Goal: Obtain resource: Download file/media

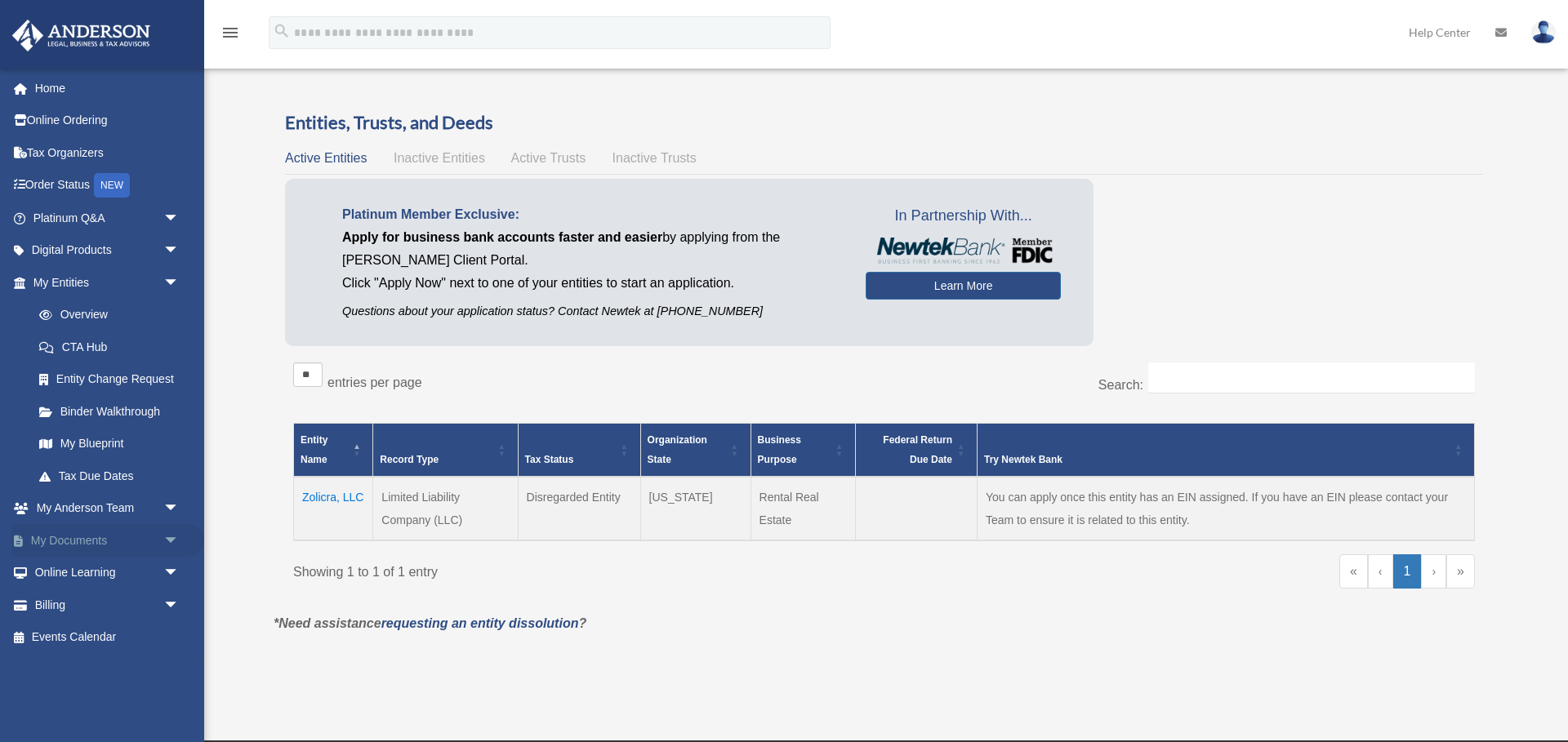
click at [173, 540] on span "arrow_drop_down" at bounding box center [179, 541] width 33 height 34
click at [71, 573] on link "Box" at bounding box center [114, 573] width 181 height 33
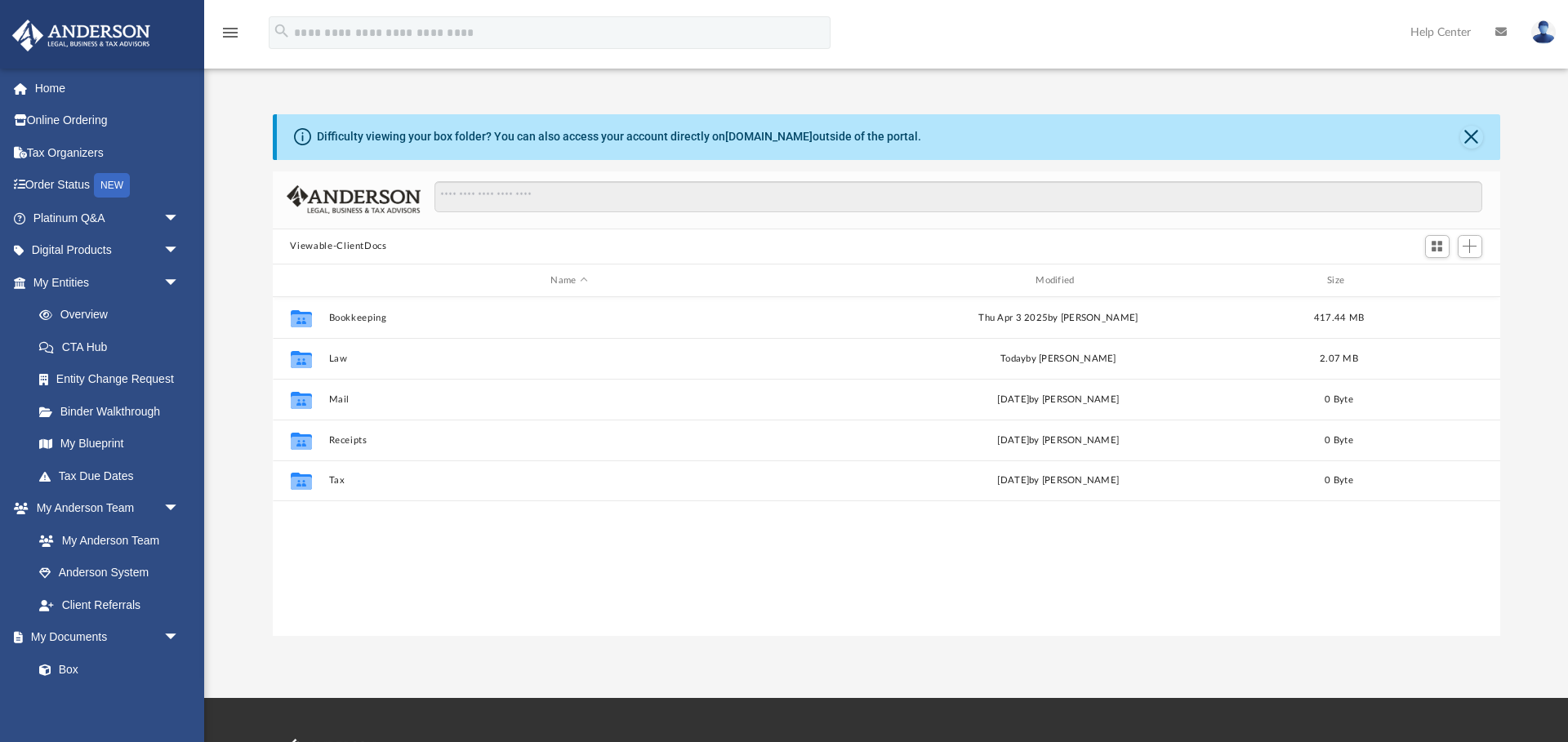
scroll to position [371, 1227]
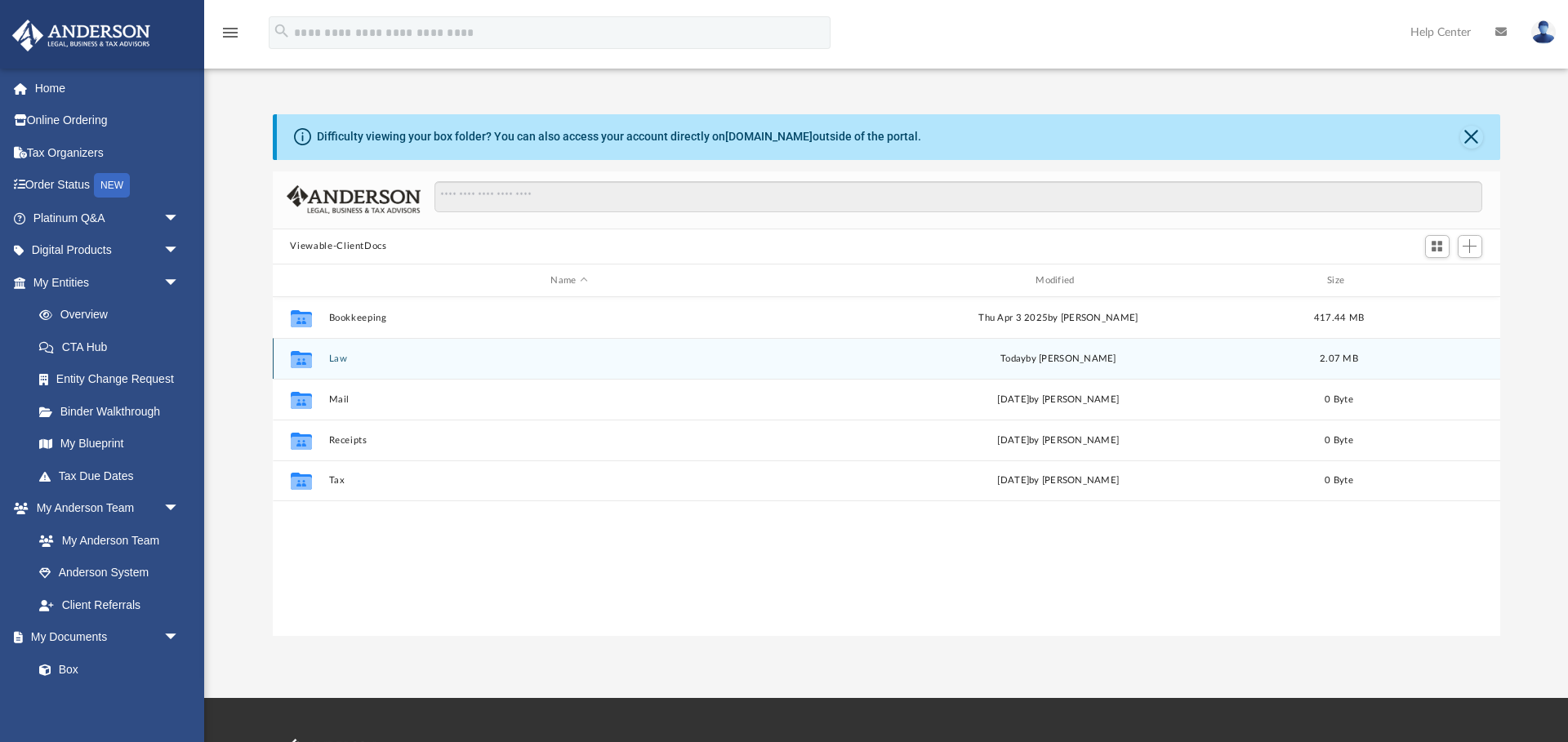
click at [329, 354] on button "Law" at bounding box center [569, 358] width 482 height 10
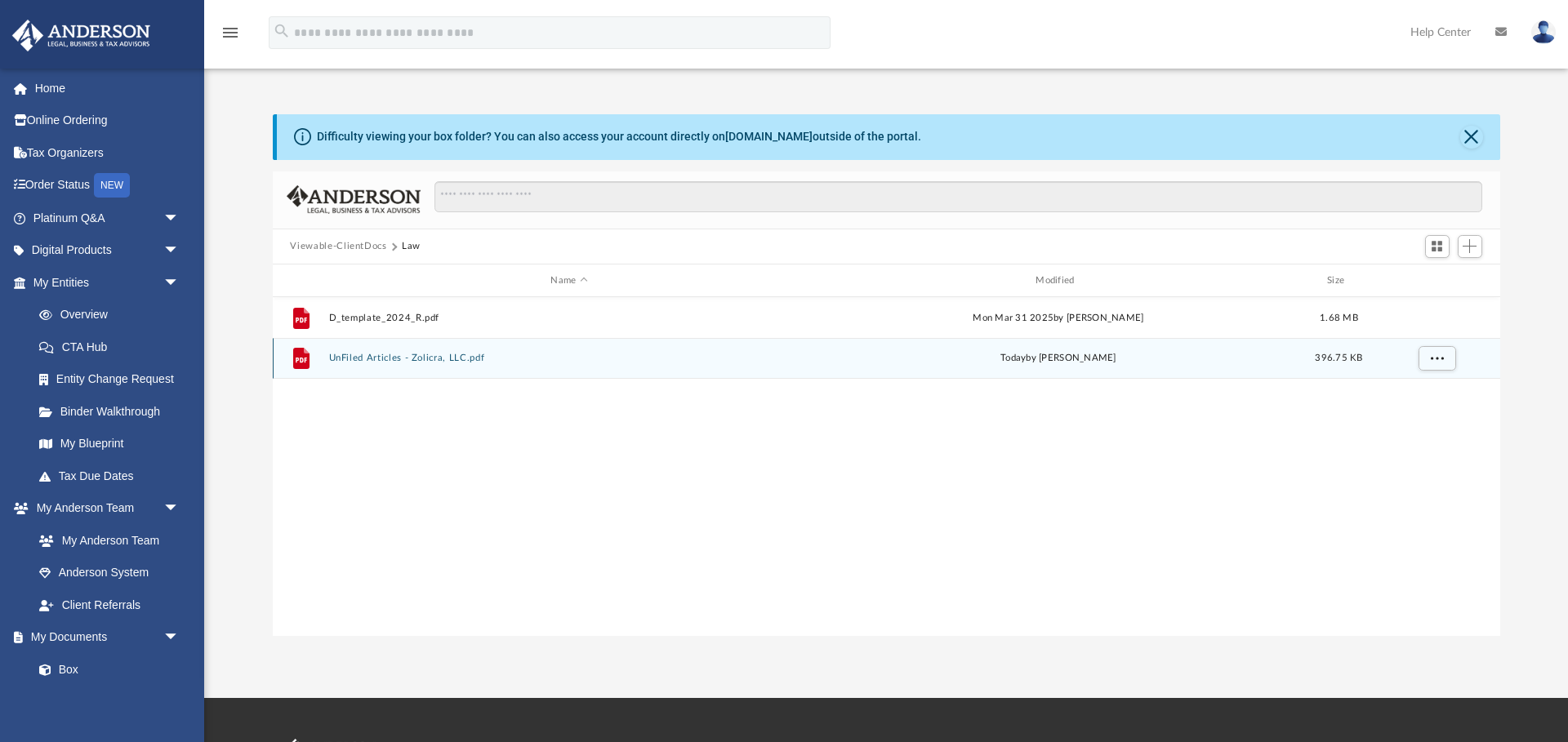
click at [441, 357] on button "UnFiled Articles - Zolicra, LLC.pdf" at bounding box center [569, 358] width 482 height 10
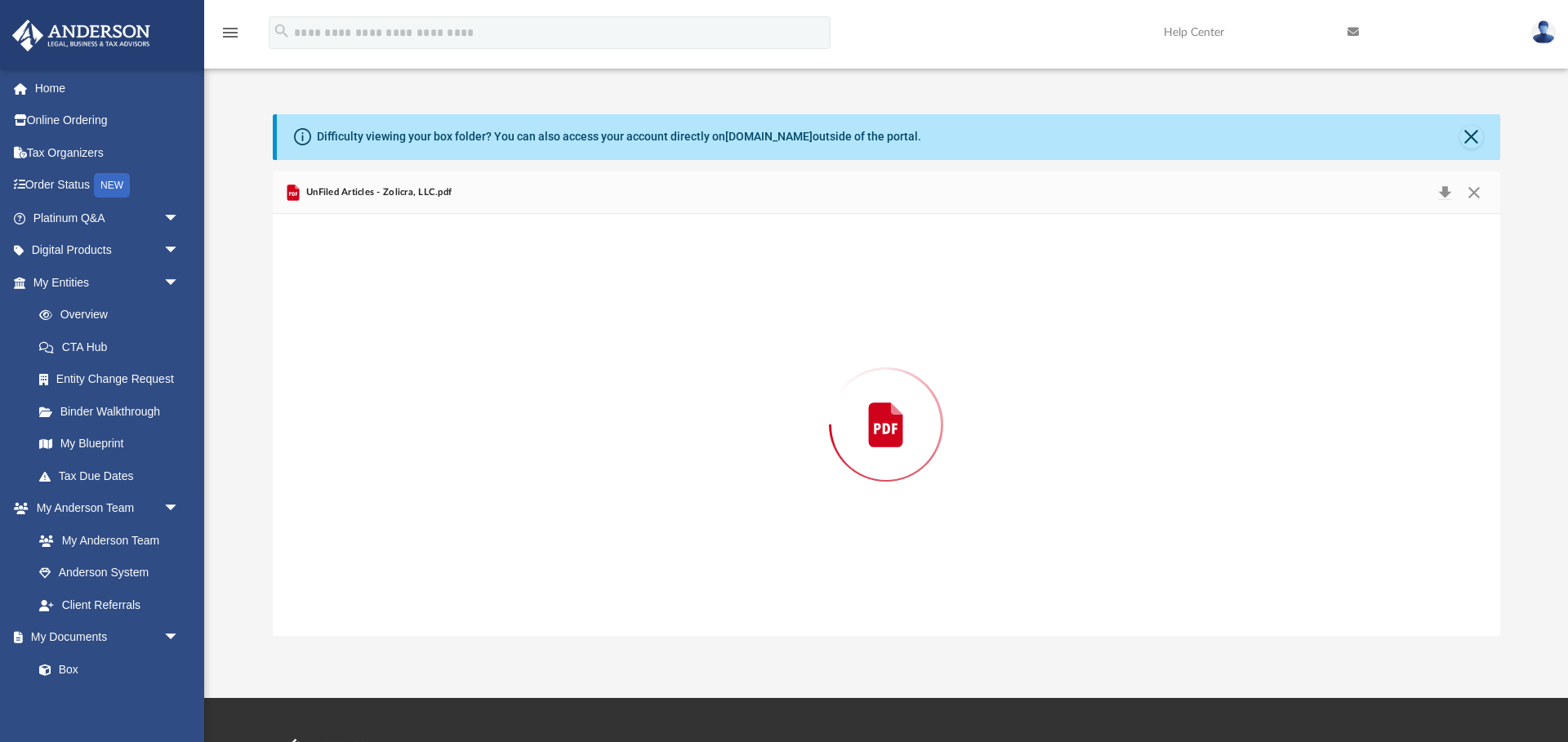
click at [441, 357] on div "Preview" at bounding box center [886, 425] width 1227 height 422
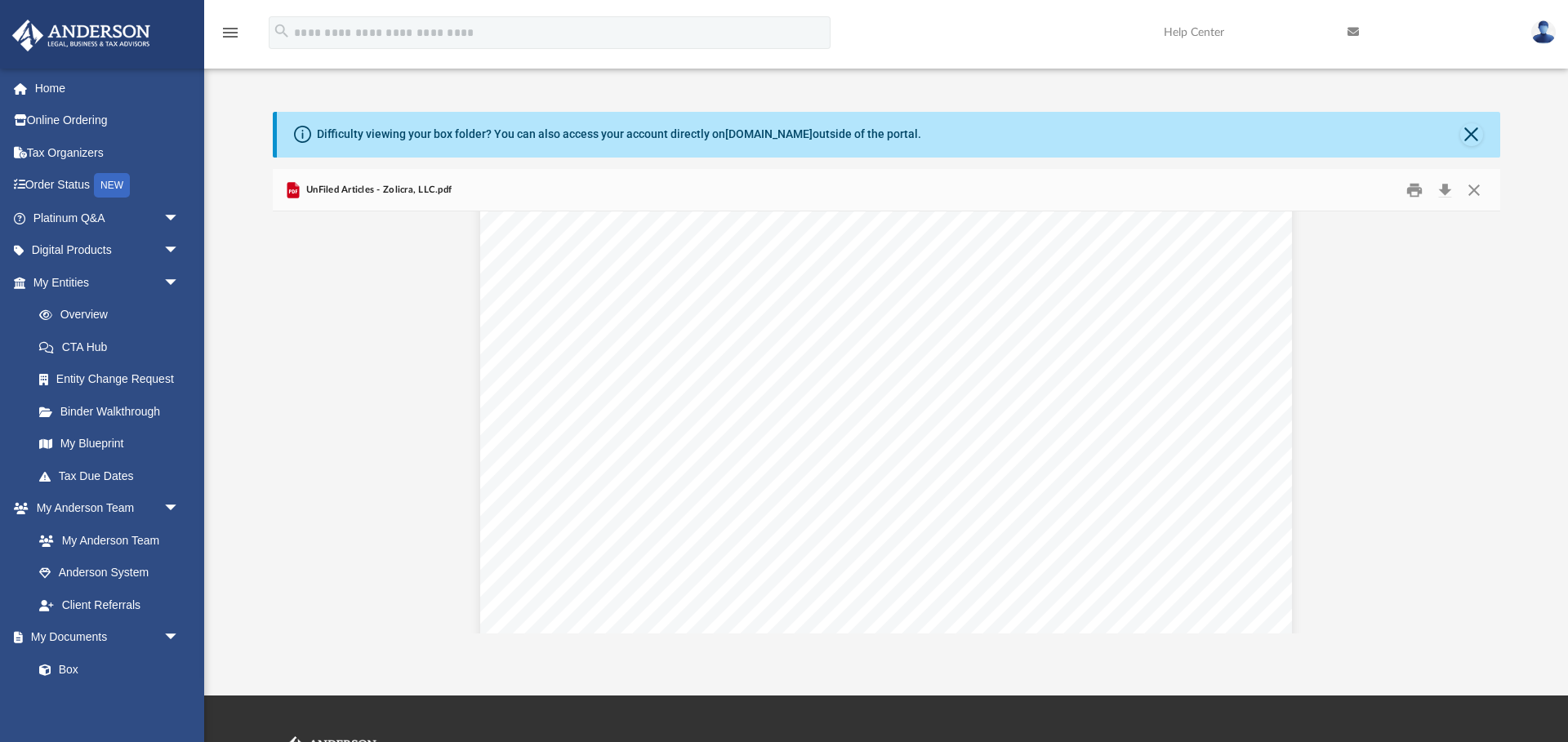
scroll to position [252, 0]
click at [564, 176] on div "UnFiled Articles - Zolicra, LLC.pdf" at bounding box center [886, 190] width 1227 height 43
click at [178, 281] on span "arrow_drop_down" at bounding box center [179, 283] width 33 height 34
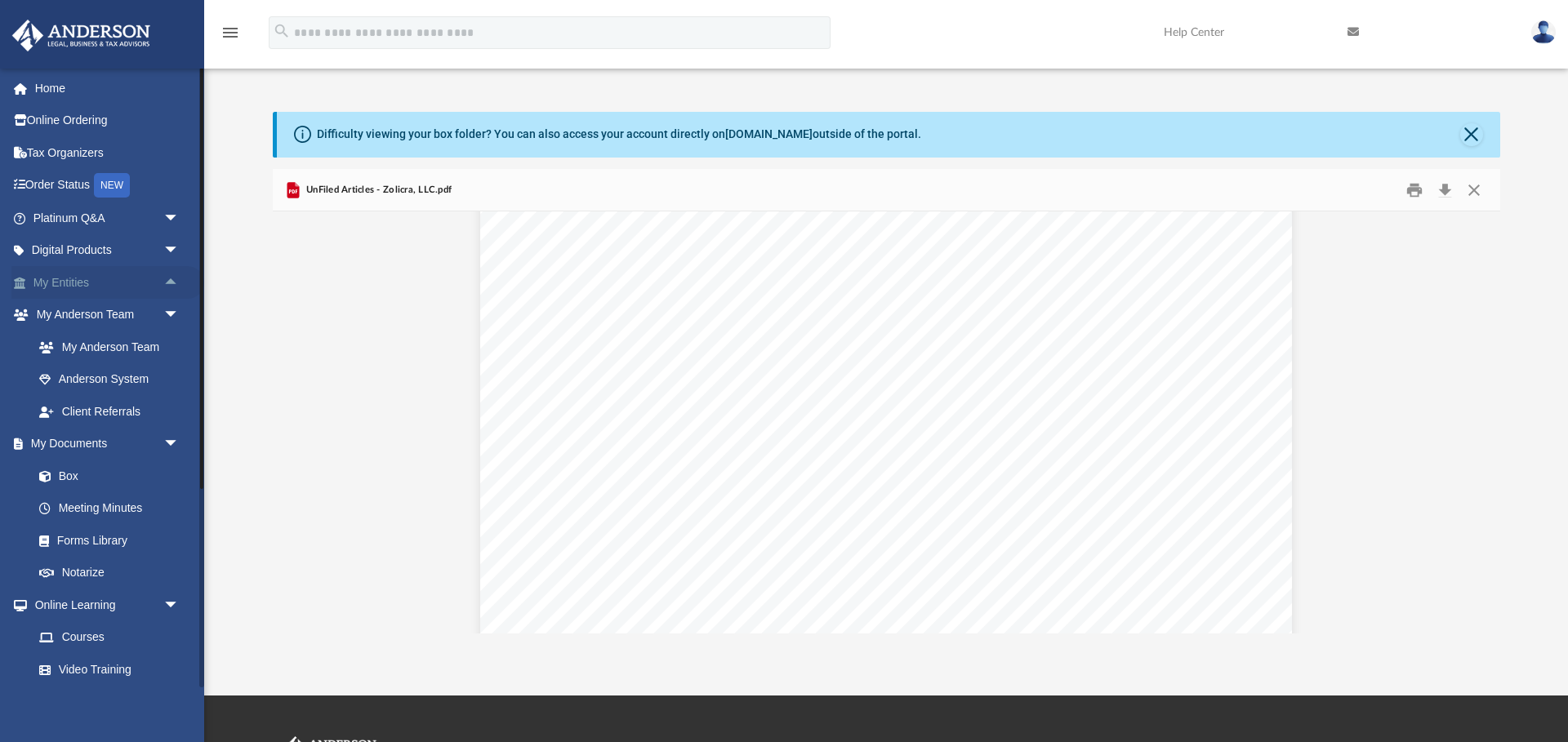
click at [178, 281] on span "arrow_drop_up" at bounding box center [179, 283] width 33 height 34
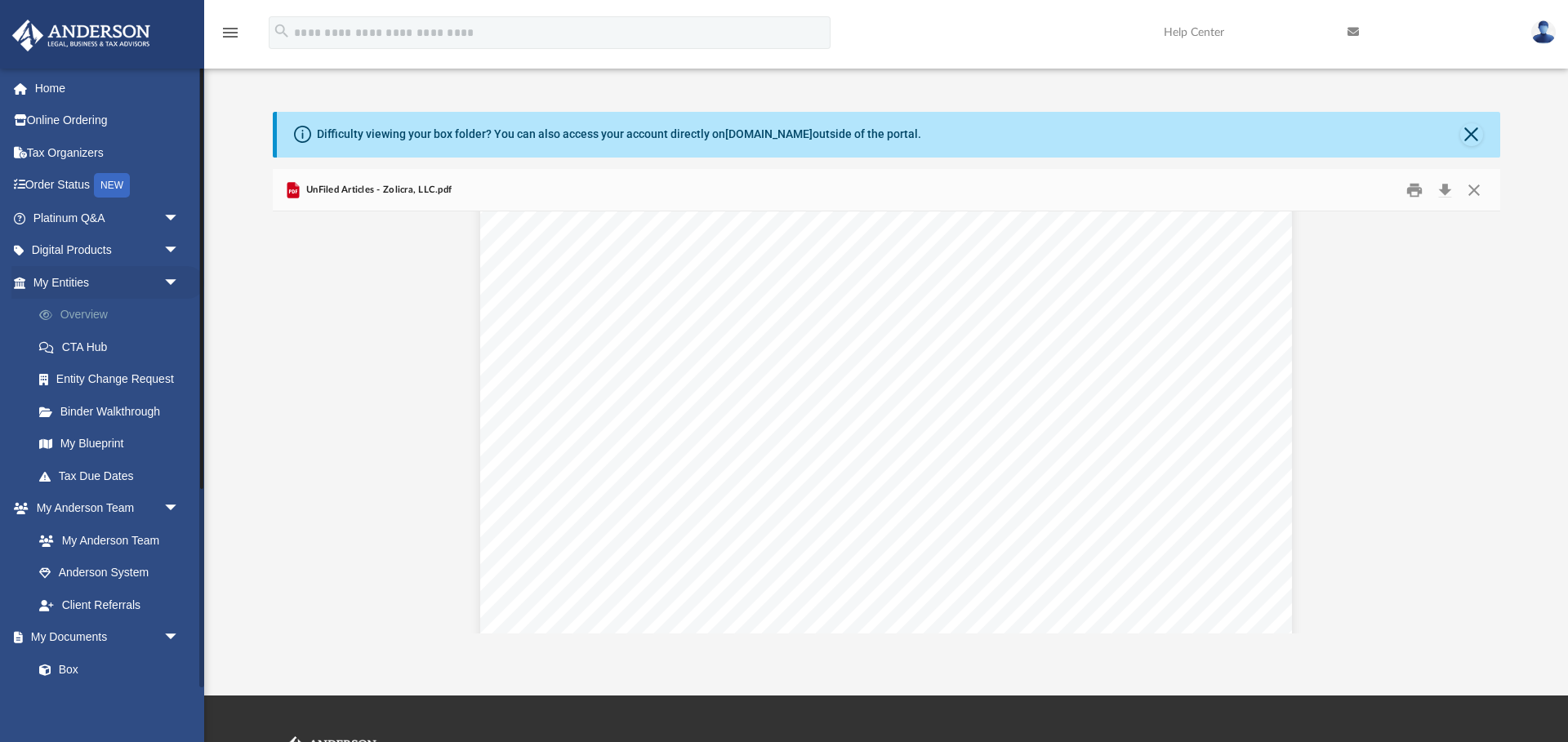
click at [89, 313] on link "Overview" at bounding box center [114, 315] width 181 height 33
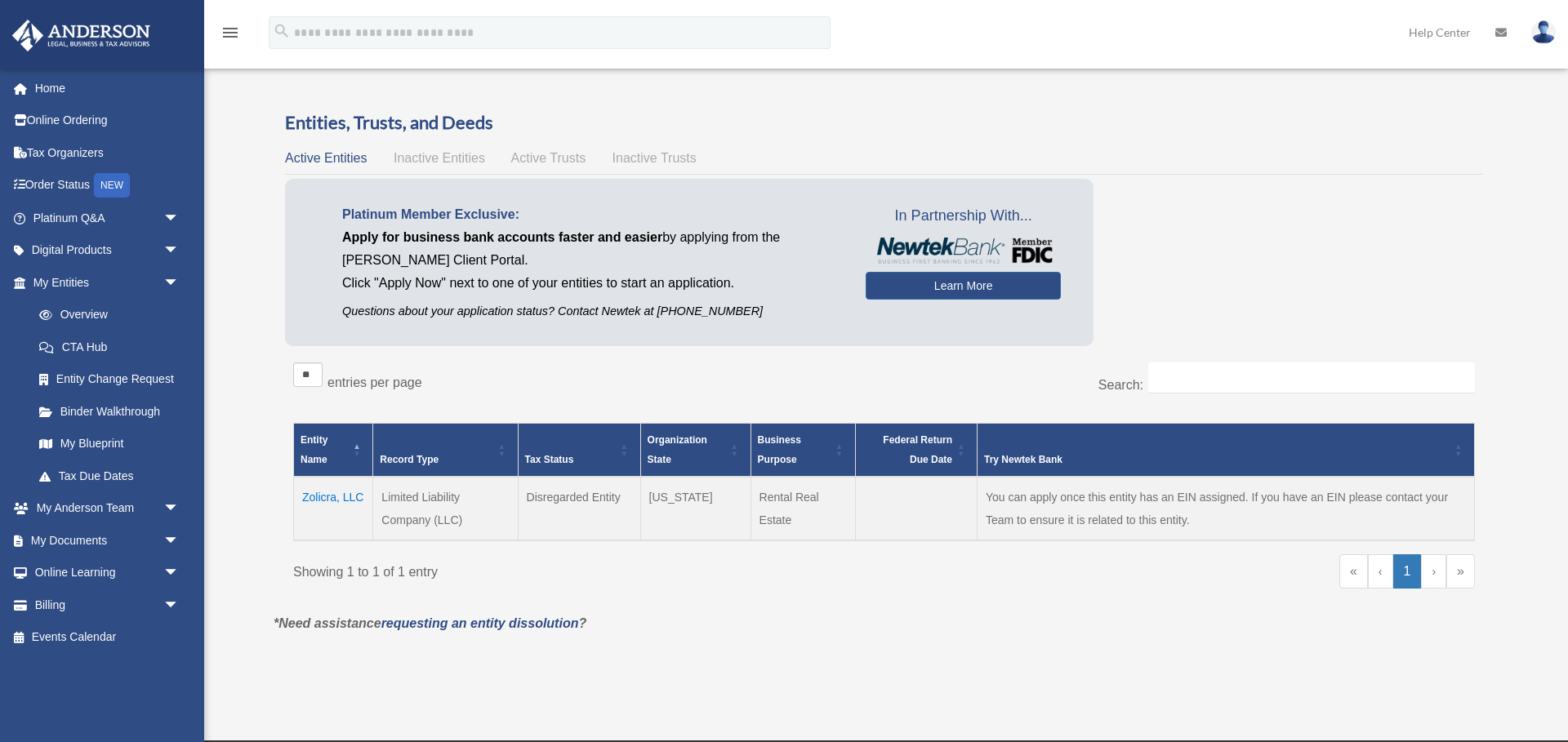
click at [324, 498] on td "Zolicra, LLC" at bounding box center [333, 509] width 79 height 63
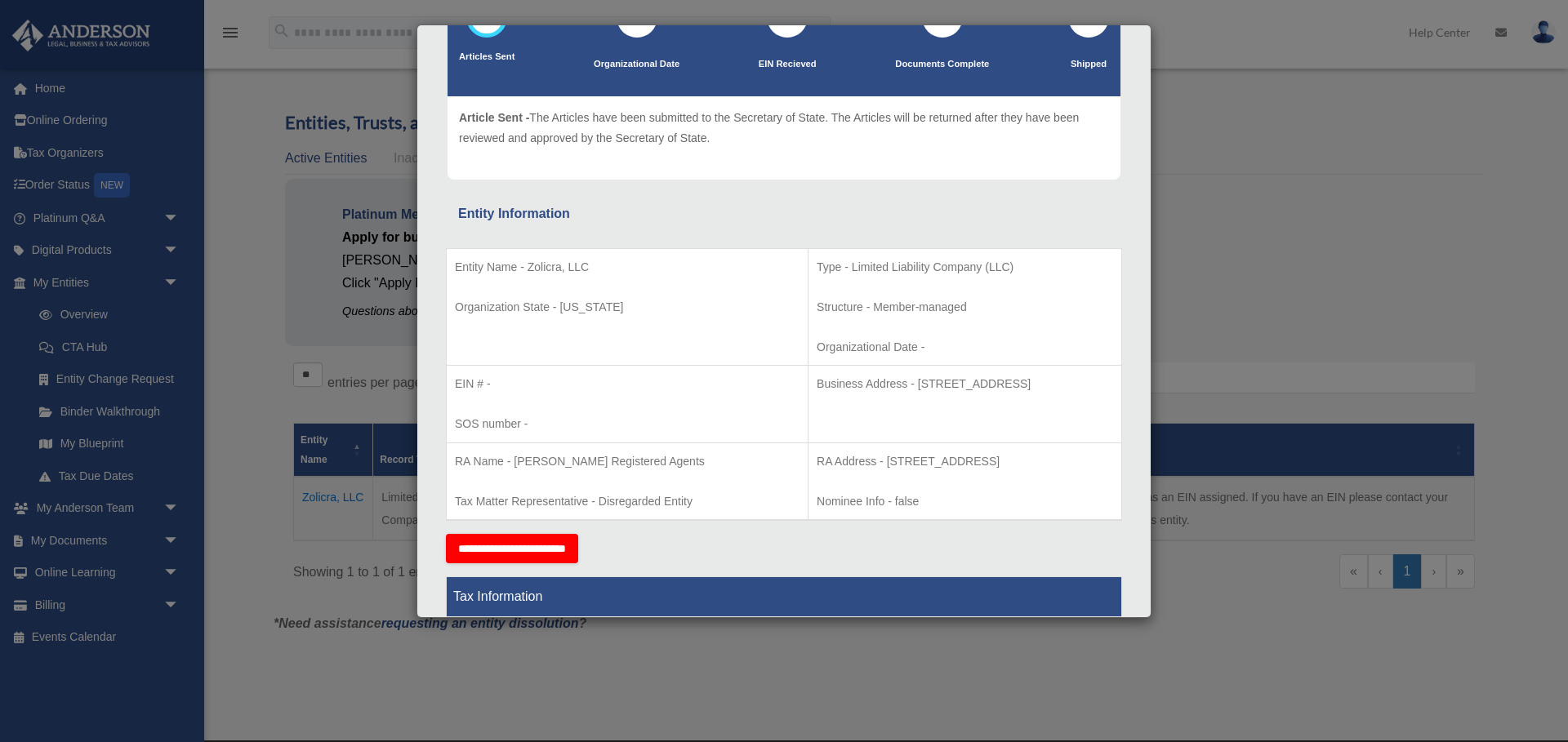
scroll to position [139, 0]
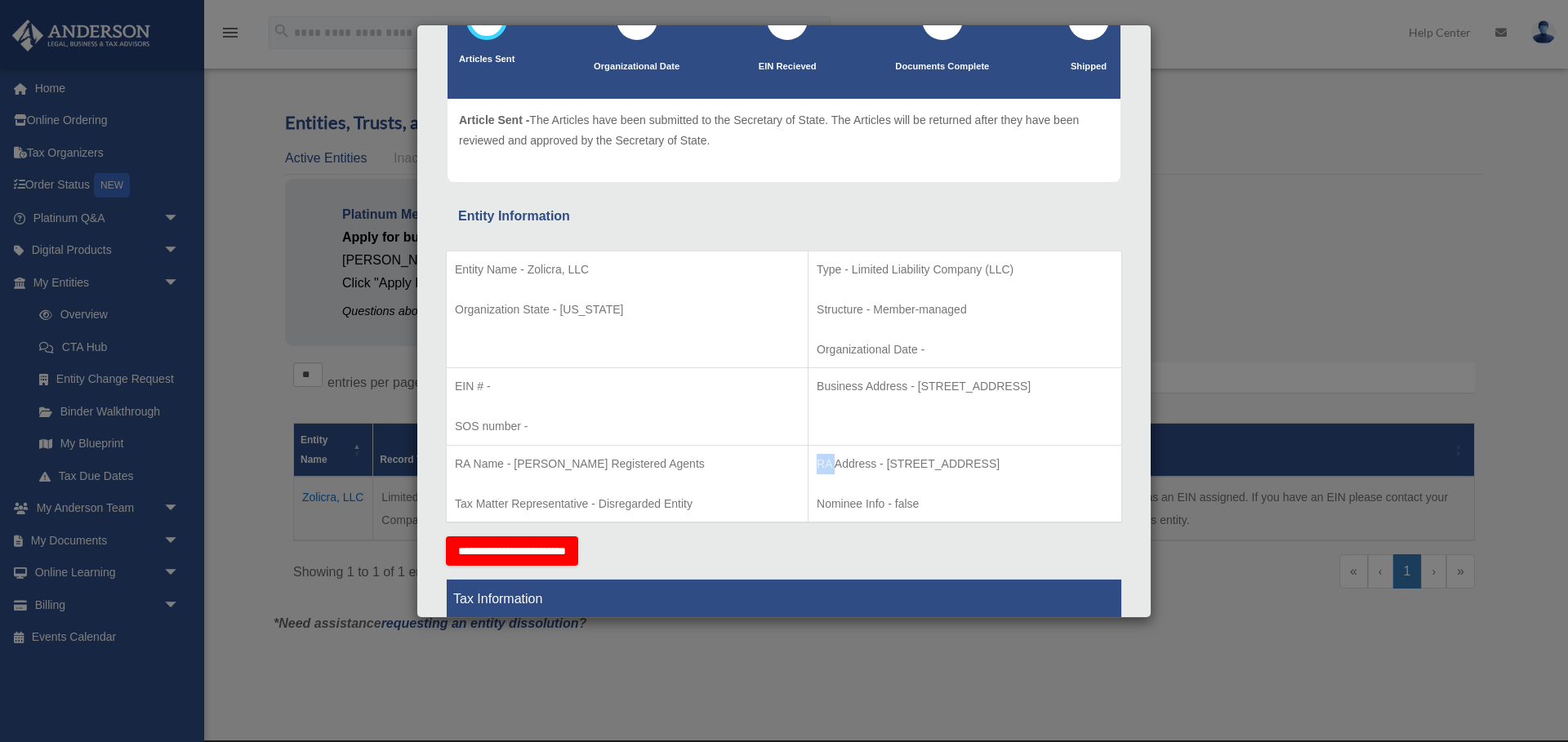
drag, startPoint x: 700, startPoint y: 461, endPoint x: 726, endPoint y: 461, distance: 26.0
click at [808, 462] on td "RA Address - 23 Corporate Plaza Drive, Suite 150-88, Newport Beach, CA 92660 No…" at bounding box center [965, 483] width 314 height 77
drag, startPoint x: 454, startPoint y: 461, endPoint x: 758, endPoint y: 491, distance: 305.5
click at [758, 491] on tr "RA Name - Anderson Registered Agents Tax Matter Representative - Disregarded En…" at bounding box center [785, 483] width 676 height 77
copy tr "RA Name - Anderson Registered Agents Tax Matter Representative - Disregarded En…"
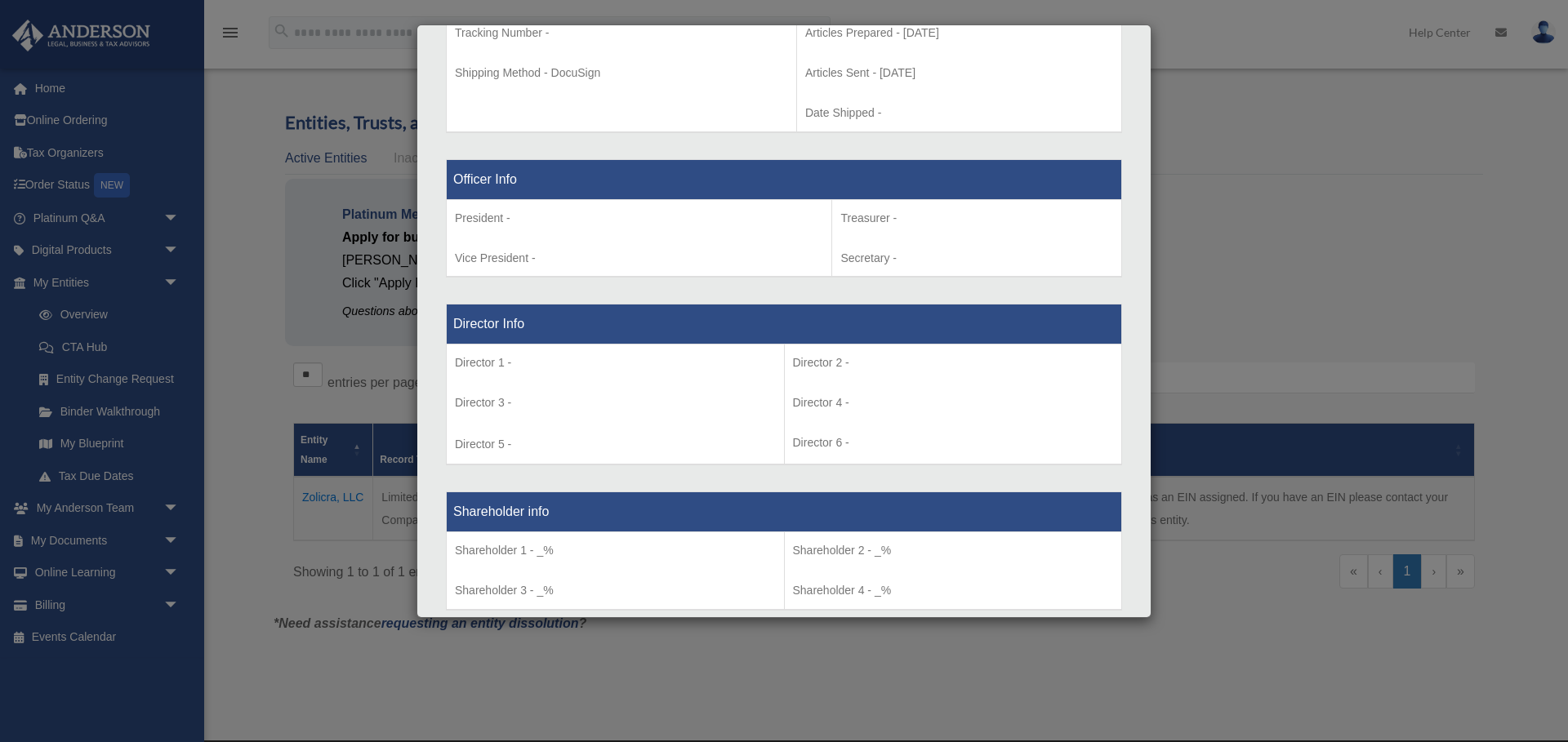
scroll to position [931, 0]
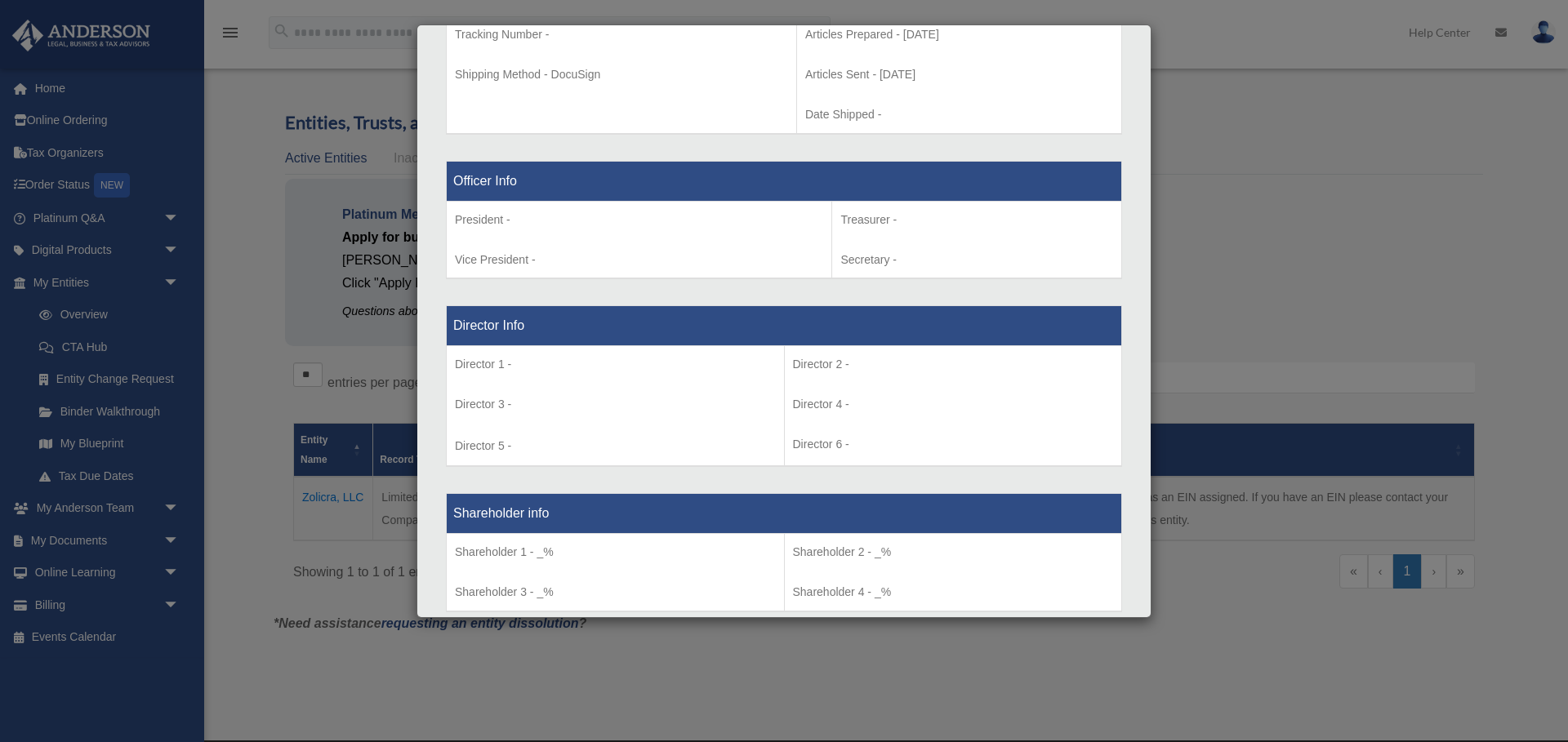
click at [243, 343] on div "Details × Articles Sent Organizational Date" at bounding box center [784, 371] width 1568 height 742
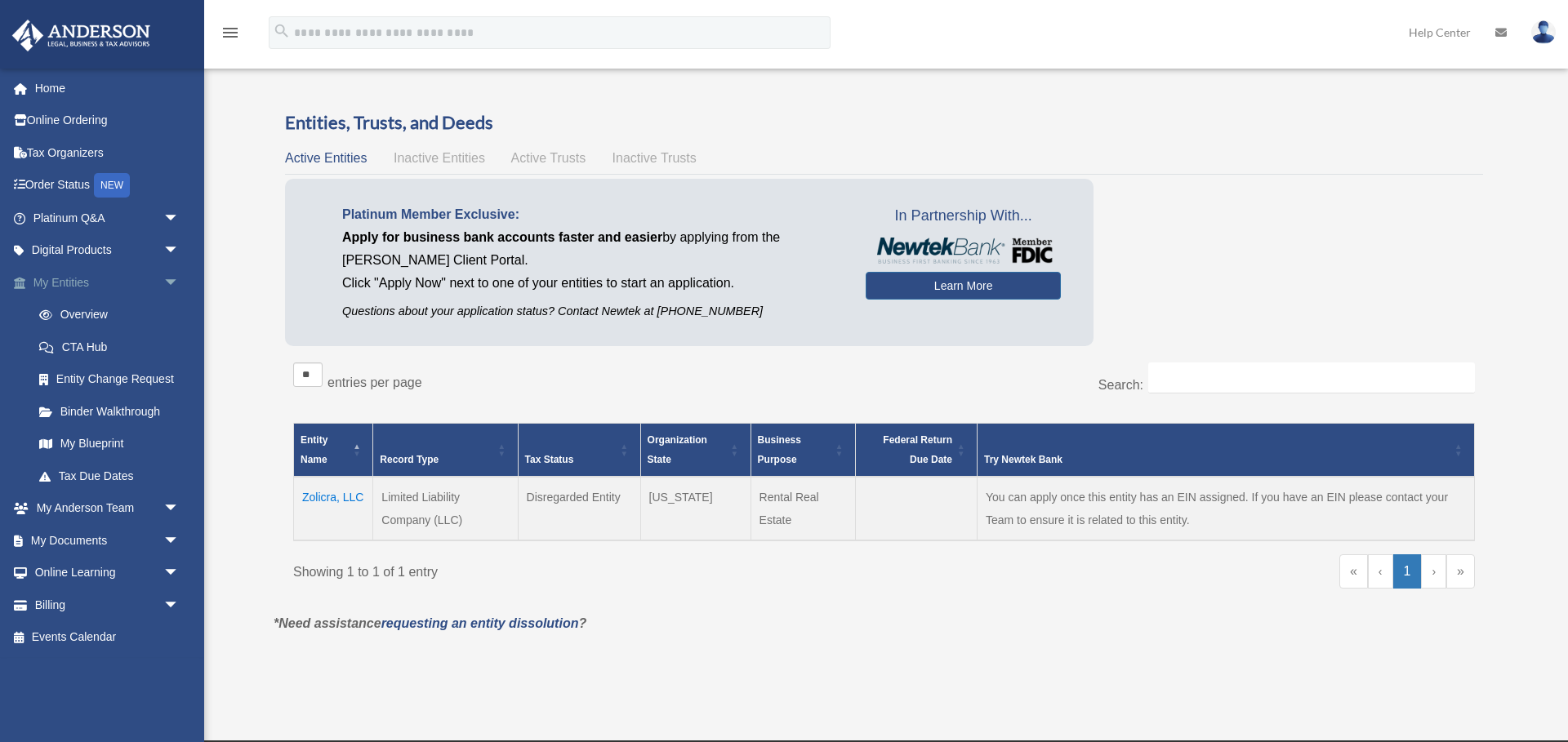
click at [176, 285] on span "arrow_drop_down" at bounding box center [179, 283] width 33 height 34
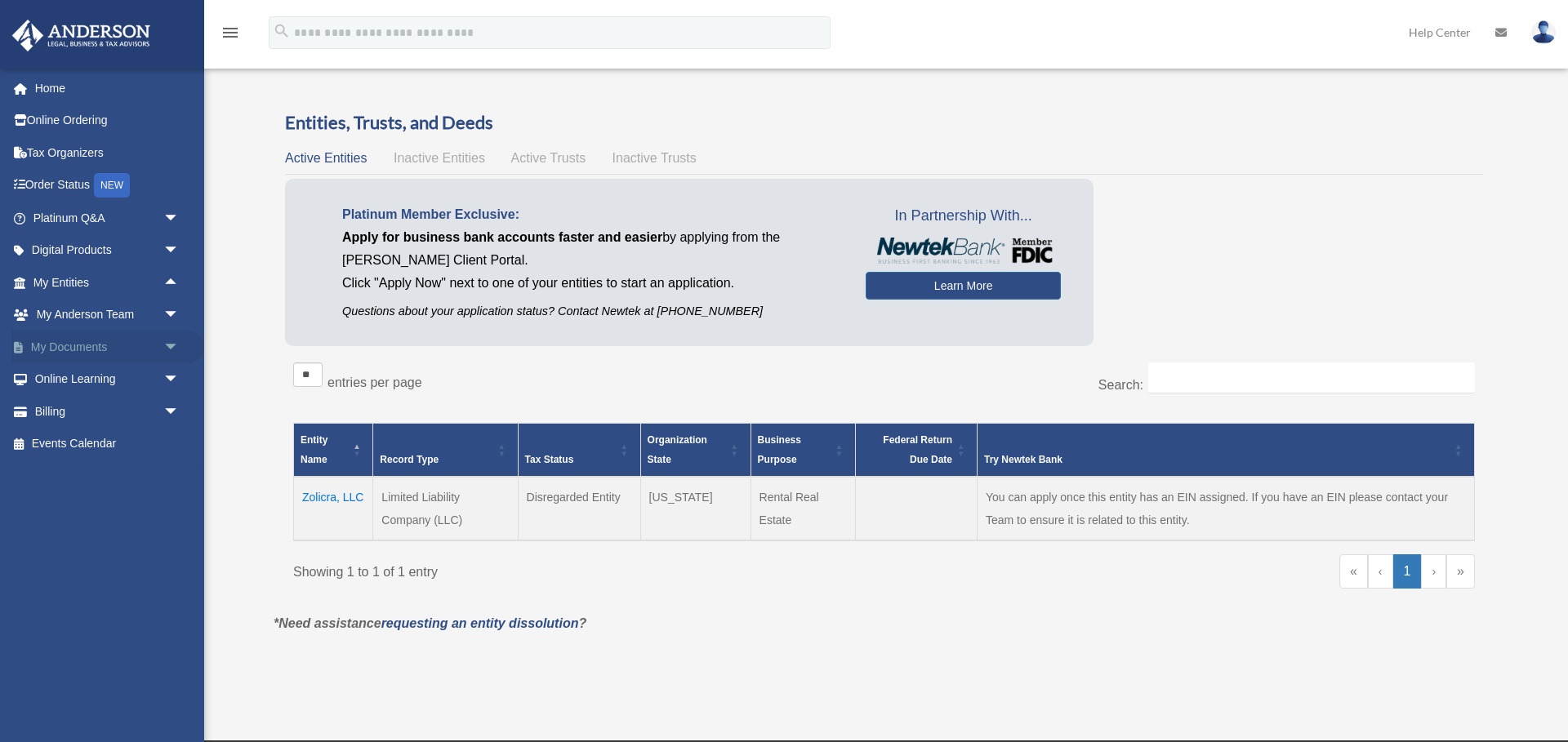
click at [179, 349] on span "arrow_drop_down" at bounding box center [179, 347] width 33 height 34
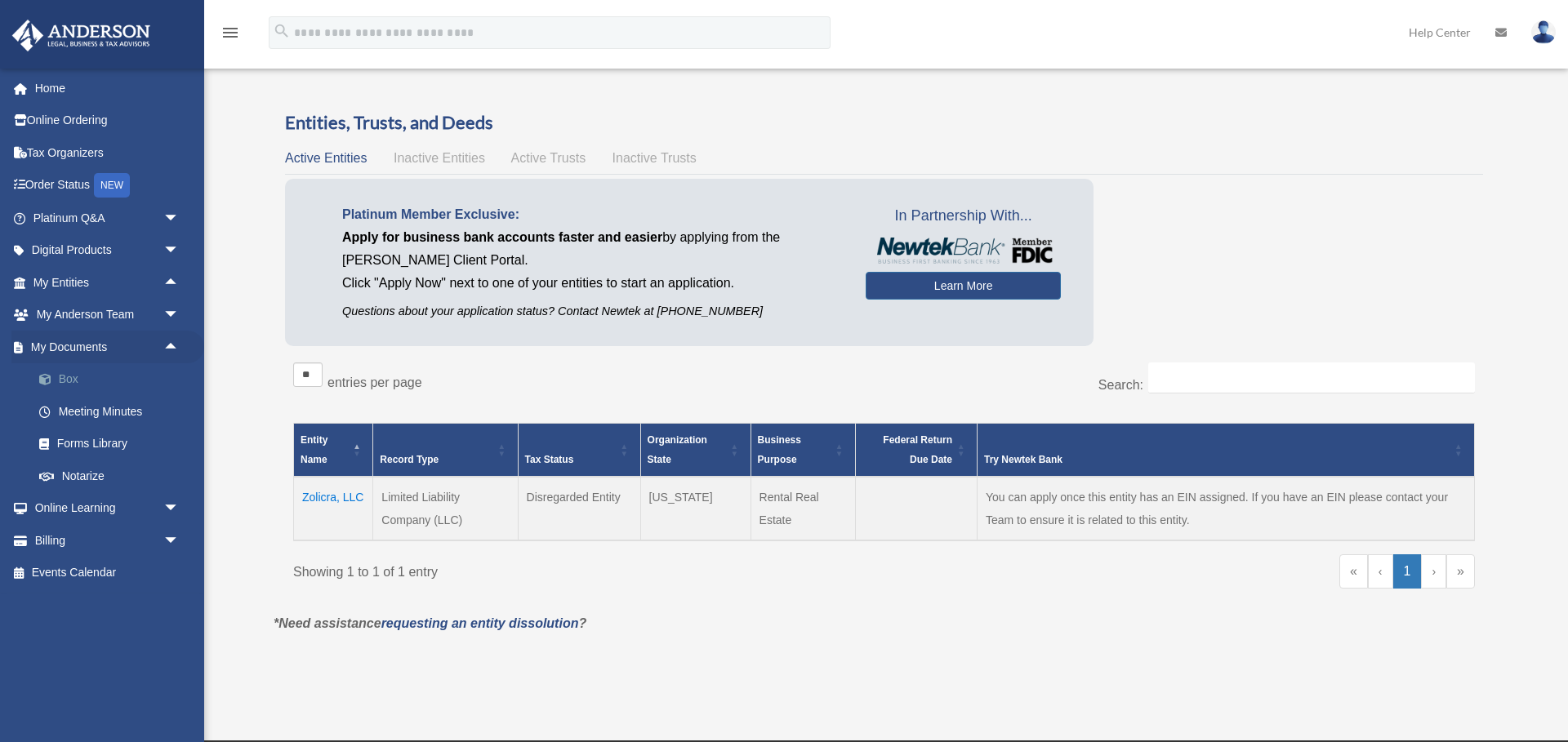
click at [105, 383] on link "Box" at bounding box center [114, 379] width 181 height 33
click at [76, 383] on link "Box" at bounding box center [114, 379] width 181 height 33
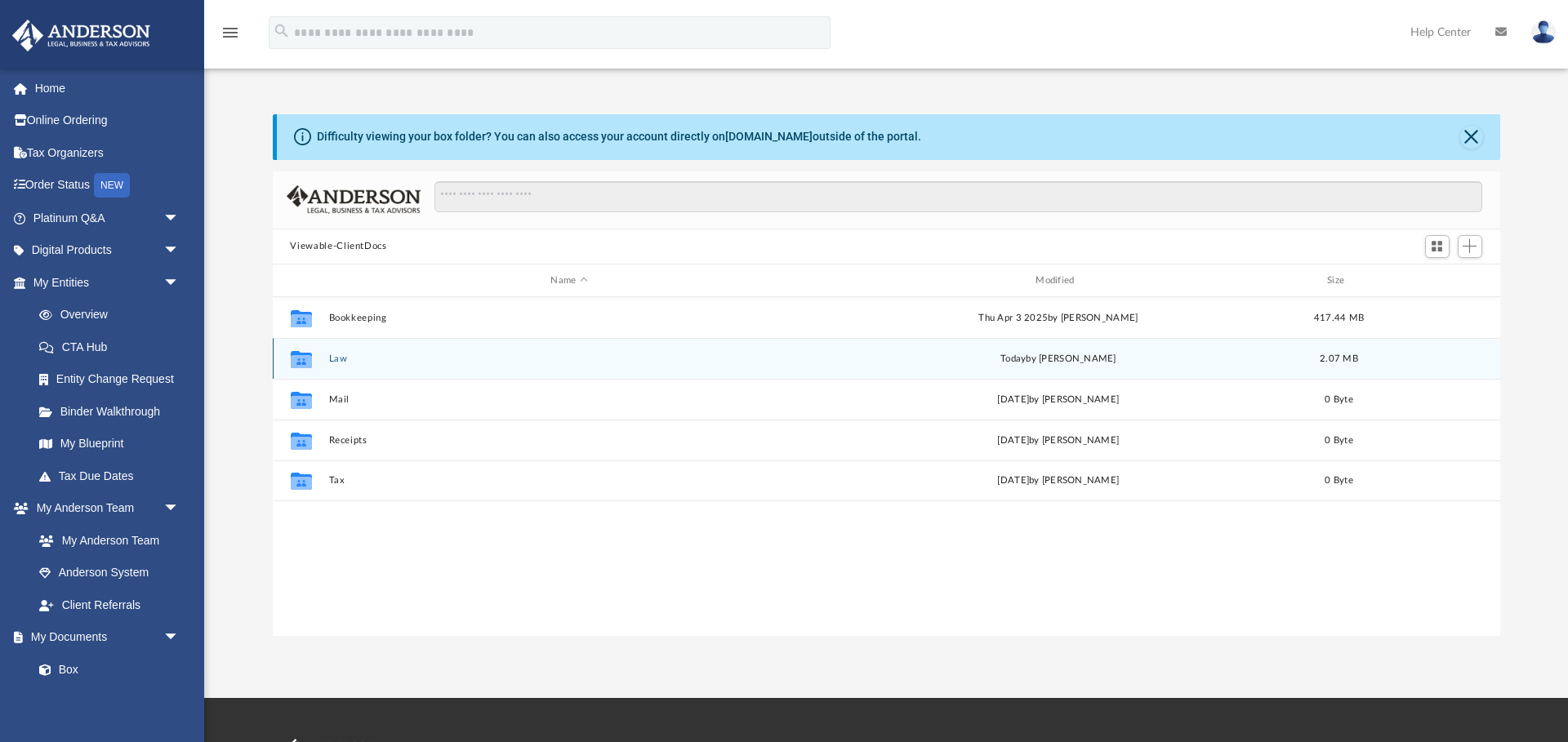
scroll to position [371, 1227]
click at [337, 361] on button "Law" at bounding box center [569, 358] width 482 height 10
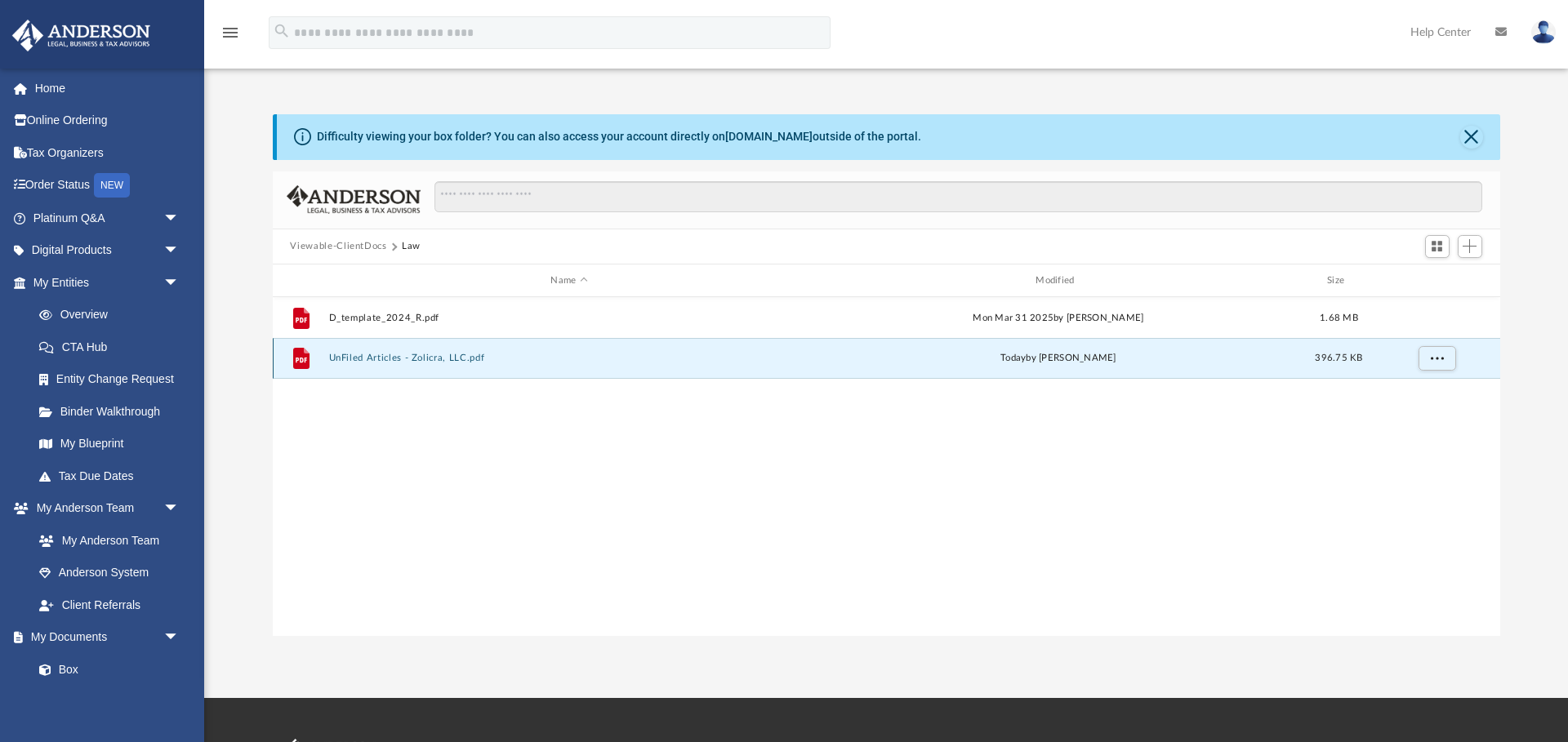
click at [373, 358] on button "UnFiled Articles - Zolicra, LLC.pdf" at bounding box center [569, 358] width 482 height 10
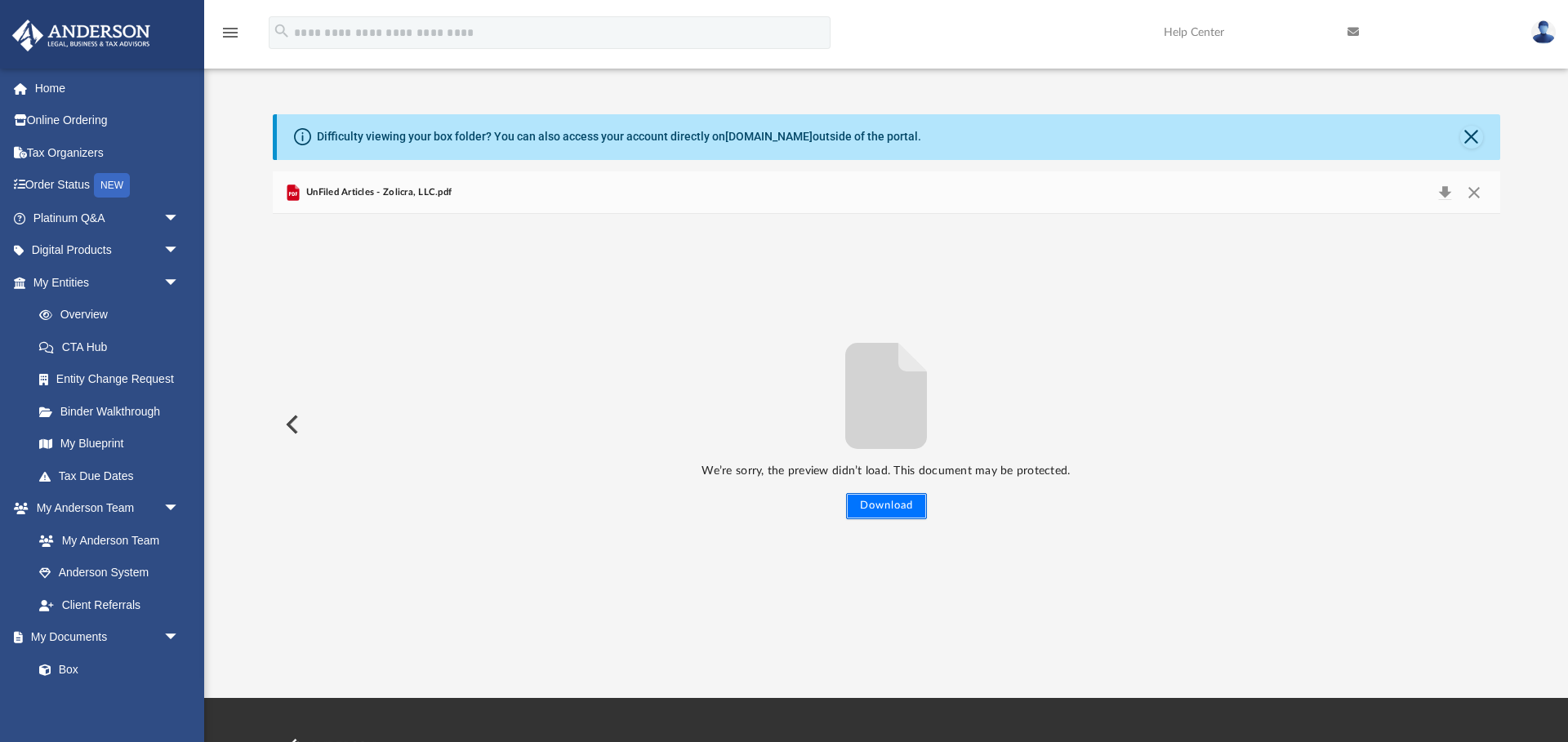
click at [899, 507] on button "Download" at bounding box center [887, 507] width 81 height 26
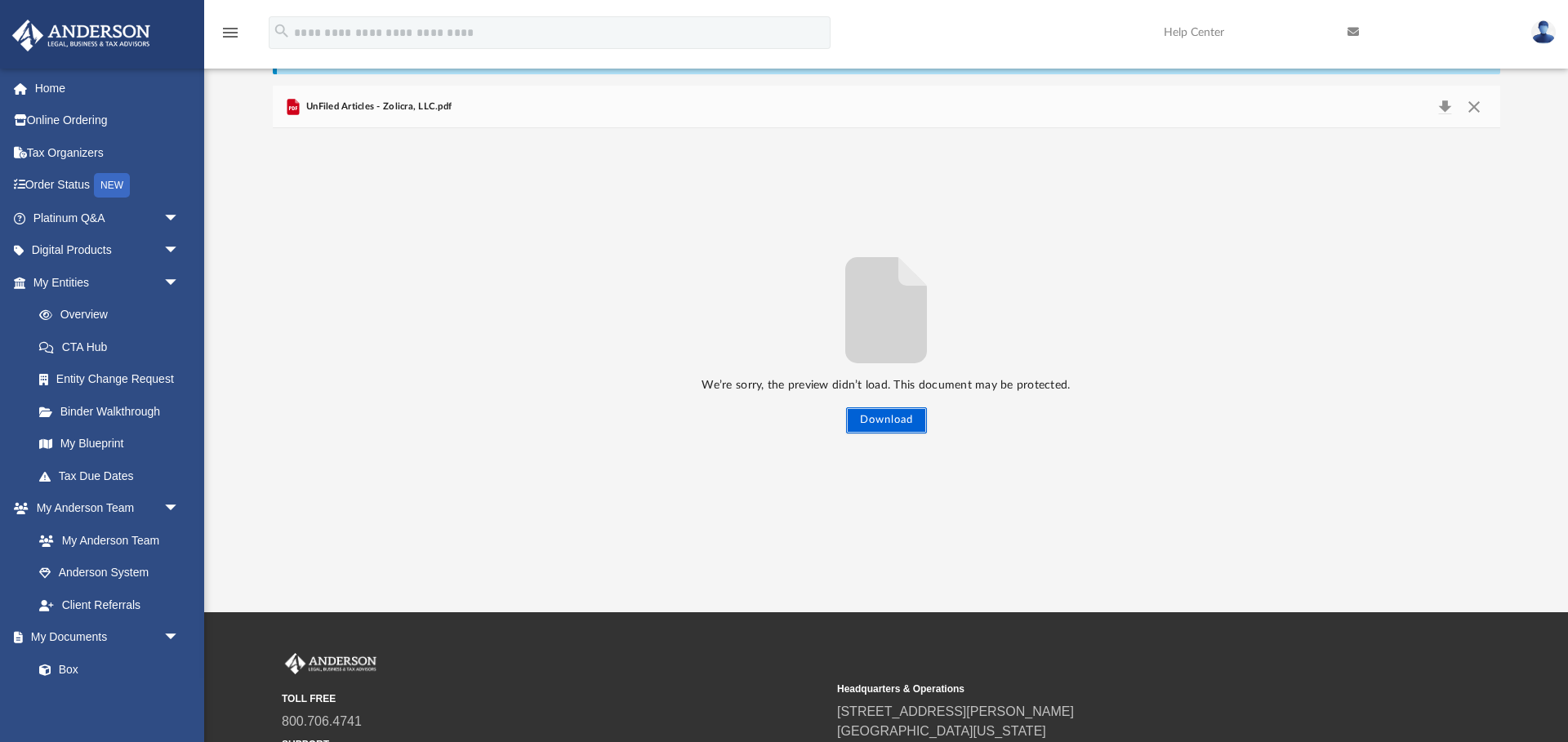
scroll to position [123, 0]
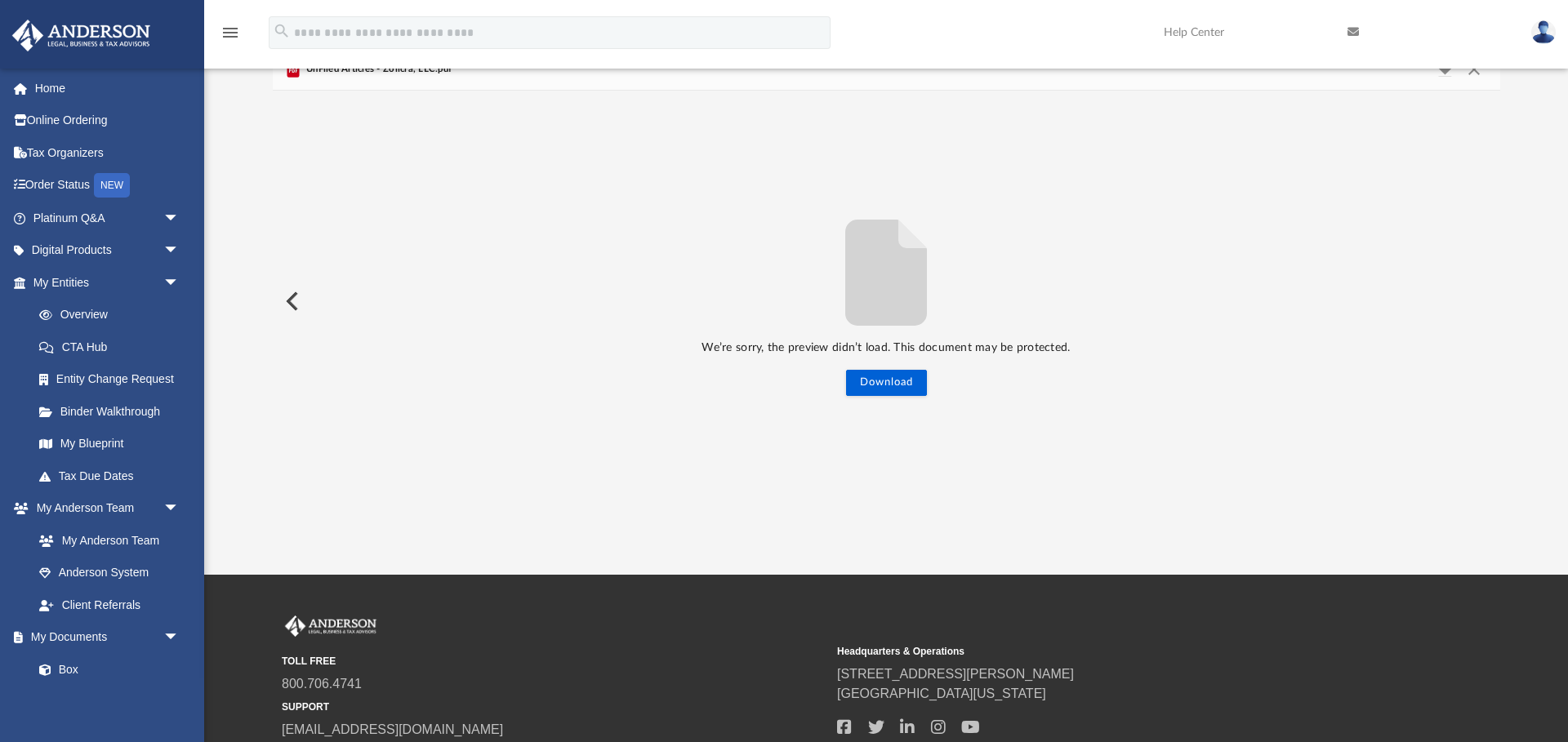
click at [1146, 220] on div "We’re sorry, the preview didn’t load. This document may be protected. Download" at bounding box center [886, 301] width 1227 height 189
